Goal: Information Seeking & Learning: Learn about a topic

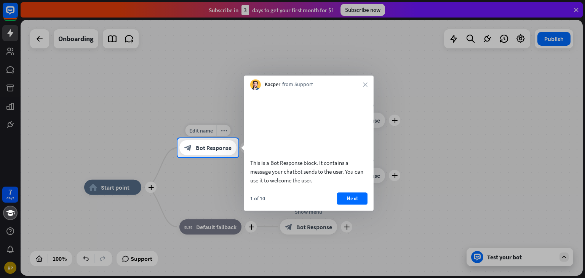
click at [204, 150] on span "Bot Response" at bounding box center [214, 148] width 36 height 8
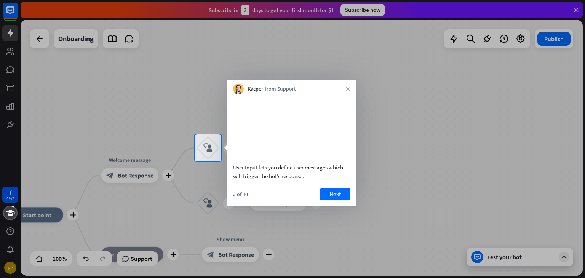
drag, startPoint x: 238, startPoint y: 127, endPoint x: 300, endPoint y: 103, distance: 66.8
click at [301, 102] on video at bounding box center [291, 127] width 117 height 59
click at [112, 177] on div at bounding box center [292, 219] width 585 height 117
click at [38, 37] on div at bounding box center [292, 67] width 585 height 134
click at [7, 33] on div at bounding box center [292, 67] width 585 height 134
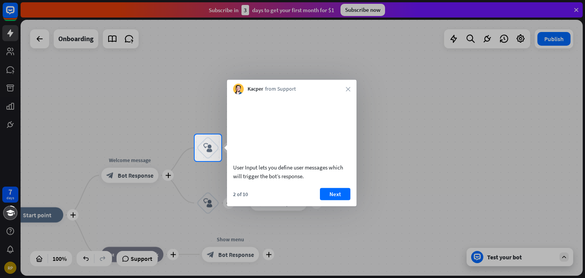
click at [8, 53] on div at bounding box center [292, 67] width 585 height 134
click at [219, 9] on div at bounding box center [292, 67] width 585 height 134
click at [299, 8] on div at bounding box center [292, 67] width 585 height 134
click at [365, 14] on div at bounding box center [292, 67] width 585 height 134
click at [470, 38] on div at bounding box center [292, 67] width 585 height 134
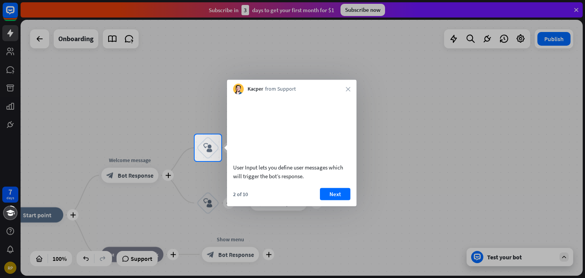
click at [520, 38] on div at bounding box center [292, 67] width 585 height 134
click at [335, 200] on button "Next" at bounding box center [335, 194] width 30 height 12
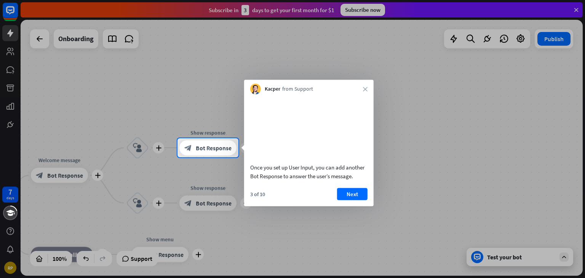
drag, startPoint x: 51, startPoint y: 177, endPoint x: 113, endPoint y: 142, distance: 71.9
click at [113, 153] on div at bounding box center [292, 139] width 585 height 278
click at [35, 41] on div at bounding box center [292, 69] width 585 height 138
click at [470, 255] on div at bounding box center [292, 217] width 585 height 121
click at [290, 129] on video at bounding box center [308, 127] width 117 height 59
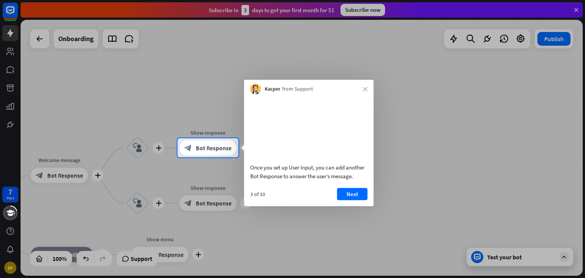
click at [268, 204] on div "3 of 10 Next" at bounding box center [308, 197] width 129 height 18
drag, startPoint x: 257, startPoint y: 203, endPoint x: 257, endPoint y: 196, distance: 6.5
click at [257, 197] on div "3 of 10" at bounding box center [257, 193] width 15 height 7
click at [267, 131] on video at bounding box center [308, 127] width 117 height 59
click at [294, 88] on span "from Support" at bounding box center [297, 89] width 31 height 8
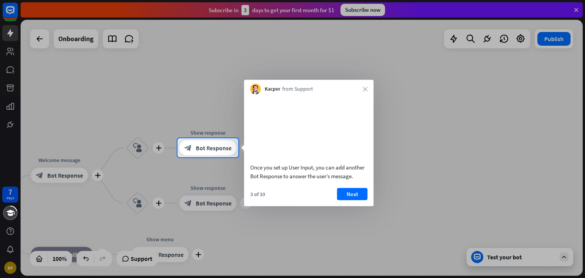
click at [316, 91] on div "Kacper from Support close" at bounding box center [308, 87] width 129 height 14
click at [363, 89] on icon "close" at bounding box center [365, 89] width 5 height 5
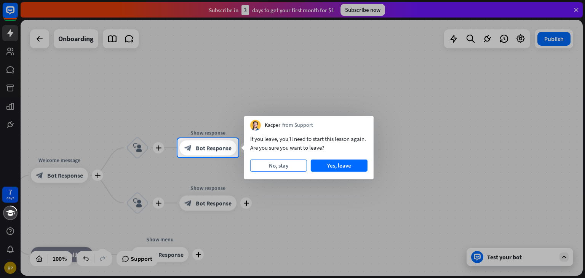
click at [282, 166] on button "No, stay" at bounding box center [278, 166] width 57 height 12
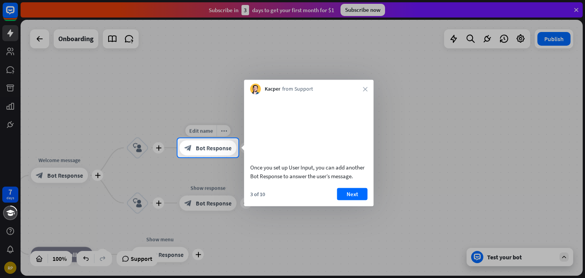
click at [218, 147] on span "Bot Response" at bounding box center [214, 148] width 36 height 8
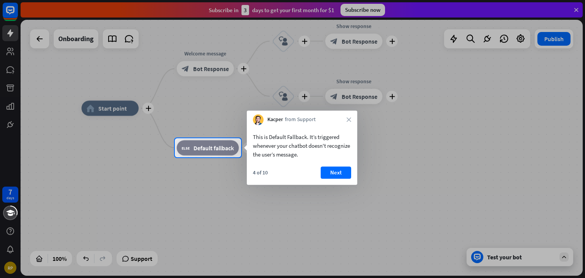
click at [121, 38] on div at bounding box center [292, 69] width 585 height 138
click at [335, 173] on button "Next" at bounding box center [336, 172] width 30 height 12
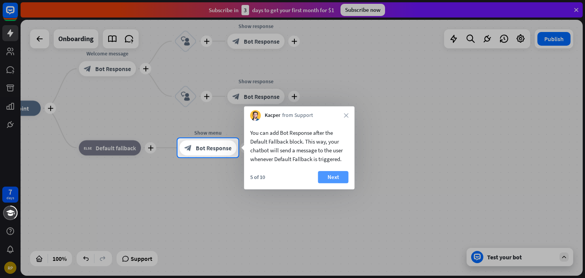
click at [332, 176] on button "Next" at bounding box center [333, 177] width 30 height 12
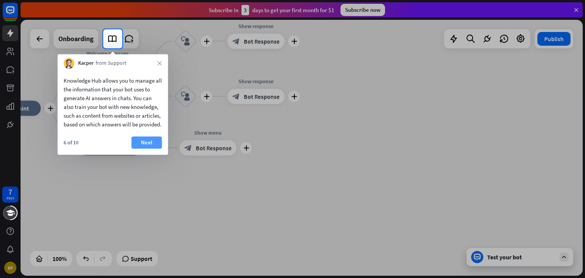
click at [146, 149] on button "Next" at bounding box center [146, 142] width 30 height 12
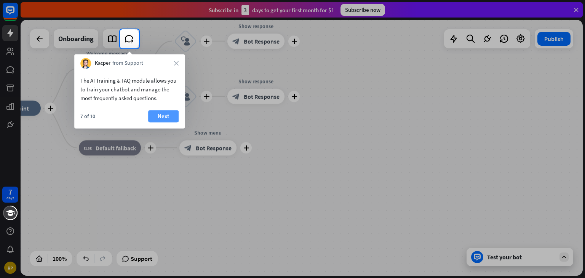
click at [158, 118] on button "Next" at bounding box center [163, 116] width 30 height 12
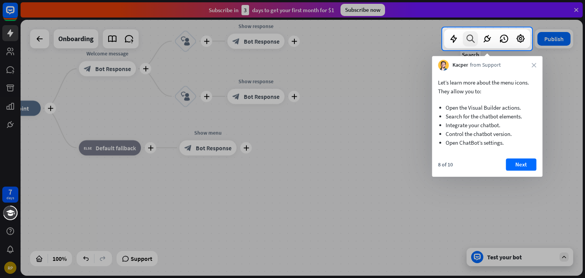
click at [469, 40] on icon at bounding box center [470, 39] width 10 height 10
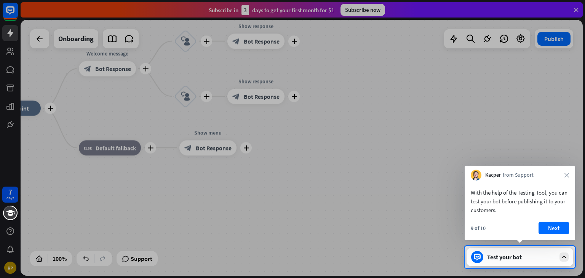
click at [564, 256] on icon at bounding box center [563, 257] width 7 height 7
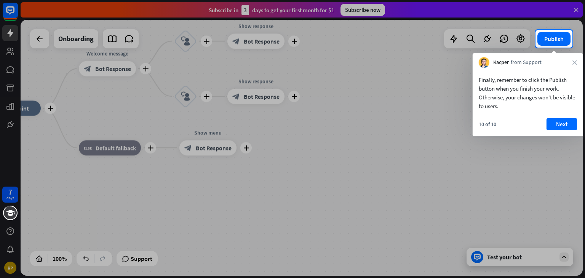
click at [575, 12] on div at bounding box center [292, 15] width 585 height 30
drag, startPoint x: 576, startPoint y: 4, endPoint x: 566, endPoint y: 0, distance: 10.7
click at [574, 2] on div at bounding box center [292, 15] width 585 height 30
click at [563, 121] on button "Next" at bounding box center [561, 124] width 30 height 12
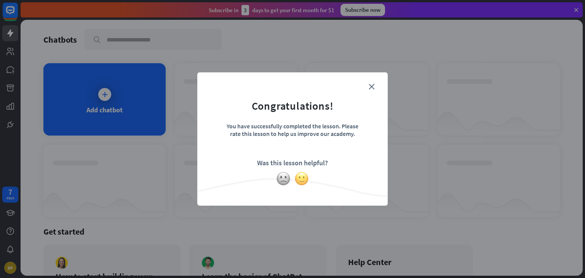
click at [298, 179] on img at bounding box center [301, 178] width 14 height 14
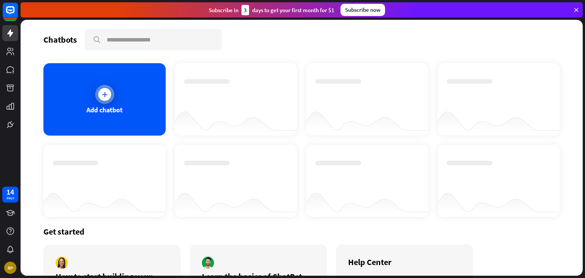
click at [104, 93] on icon at bounding box center [105, 95] width 8 height 8
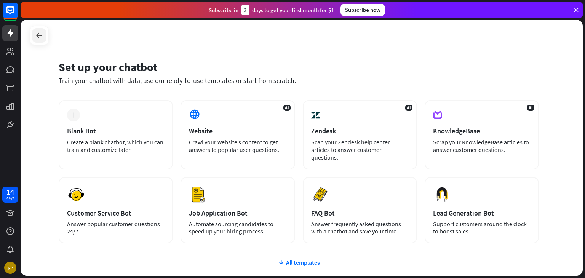
click at [37, 37] on icon at bounding box center [39, 35] width 9 height 9
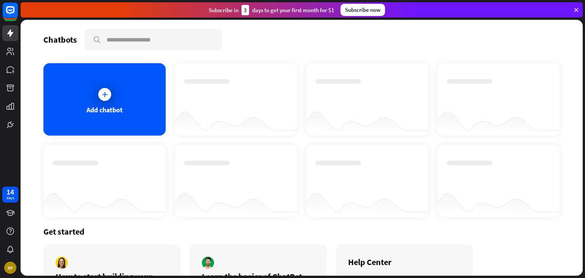
click at [244, 8] on div "3" at bounding box center [245, 10] width 8 height 10
click at [220, 9] on div "Subscribe [DATE] to get your first month for $1" at bounding box center [272, 10] width 126 height 10
click at [8, 52] on icon at bounding box center [10, 51] width 9 height 9
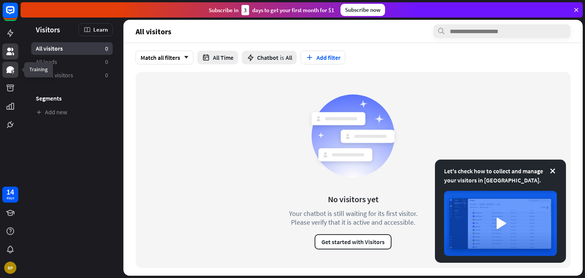
click at [13, 72] on icon at bounding box center [13, 71] width 2 height 2
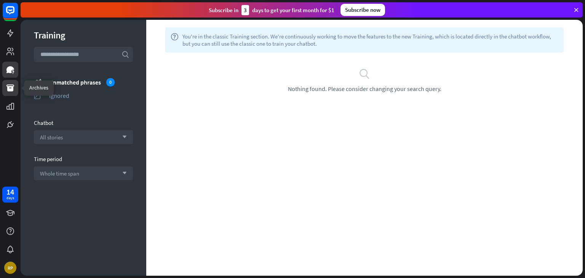
click at [10, 87] on icon at bounding box center [10, 88] width 8 height 7
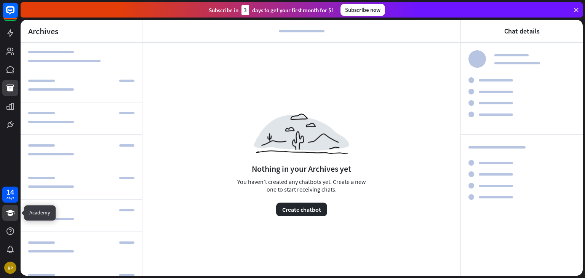
click at [10, 213] on icon at bounding box center [10, 212] width 9 height 9
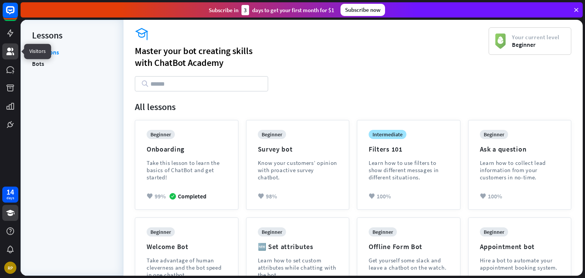
click at [15, 49] on link at bounding box center [10, 51] width 16 height 16
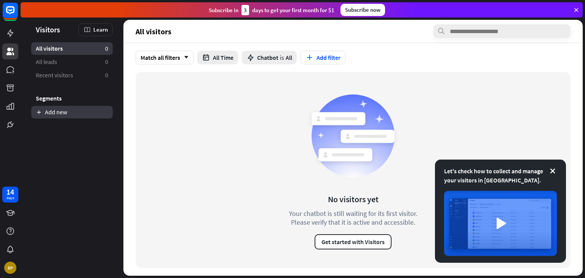
click at [55, 112] on link "Add new" at bounding box center [71, 112] width 81 height 13
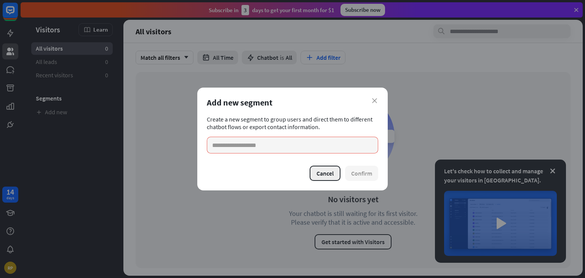
drag, startPoint x: 320, startPoint y: 176, endPoint x: 316, endPoint y: 171, distance: 6.3
click at [319, 176] on button "Cancel" at bounding box center [325, 173] width 31 height 15
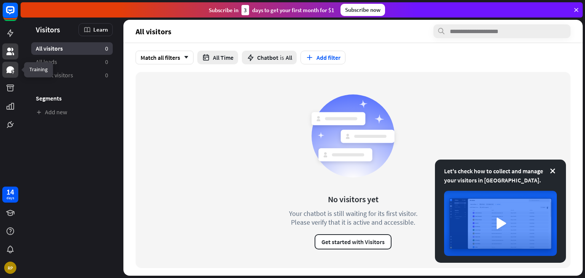
click at [11, 69] on icon at bounding box center [10, 69] width 8 height 7
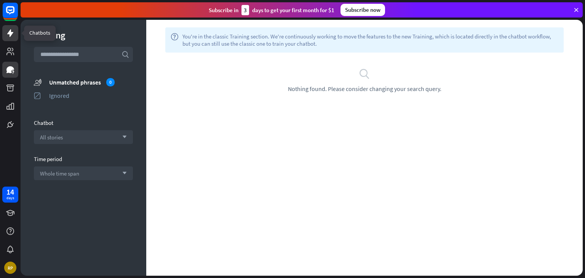
click at [8, 34] on icon at bounding box center [10, 33] width 6 height 8
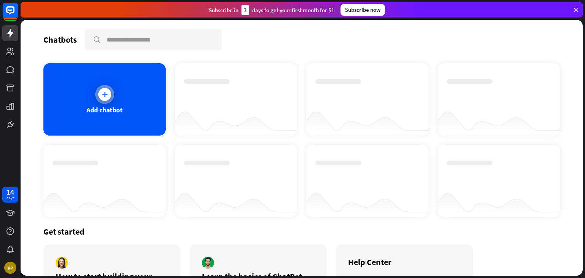
click at [101, 89] on div at bounding box center [104, 94] width 13 height 13
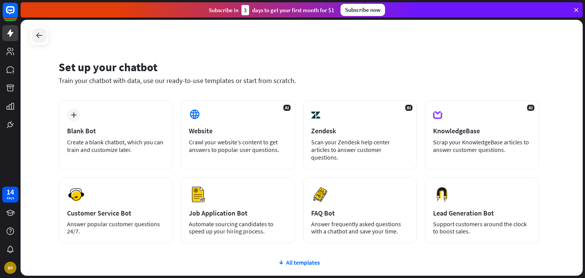
click at [38, 36] on icon at bounding box center [39, 35] width 9 height 9
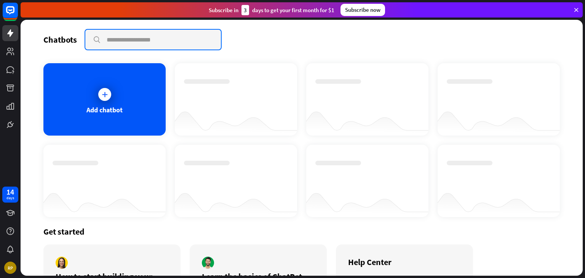
click at [157, 45] on input "text" at bounding box center [153, 40] width 136 height 20
